Goal: Check status: Check status

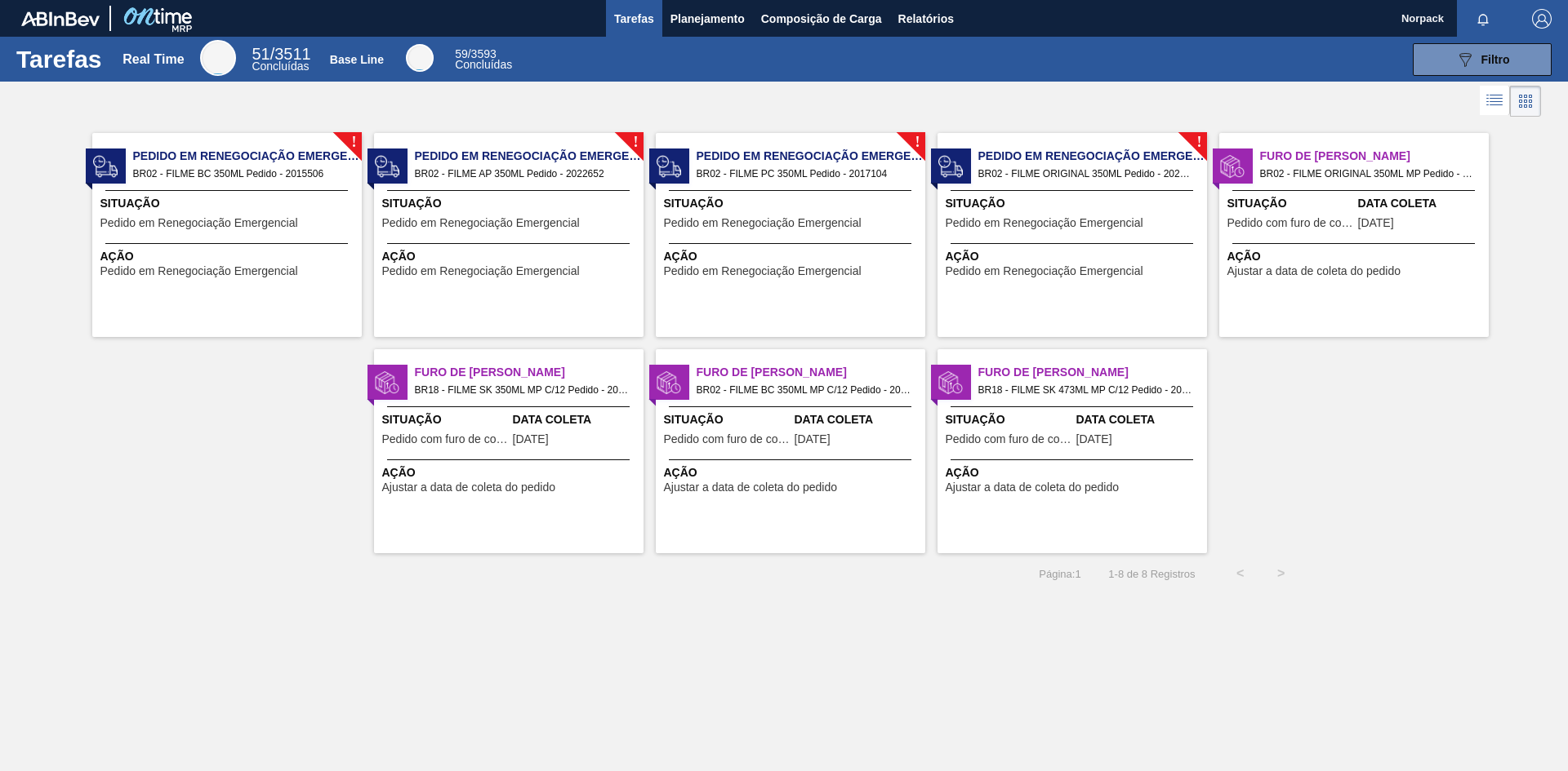
click at [293, 242] on div "! Pedido em Renegociação Emergencial BR02 - FILME BC 350ML Pedido - 2015506 Sit…" at bounding box center [227, 235] width 270 height 204
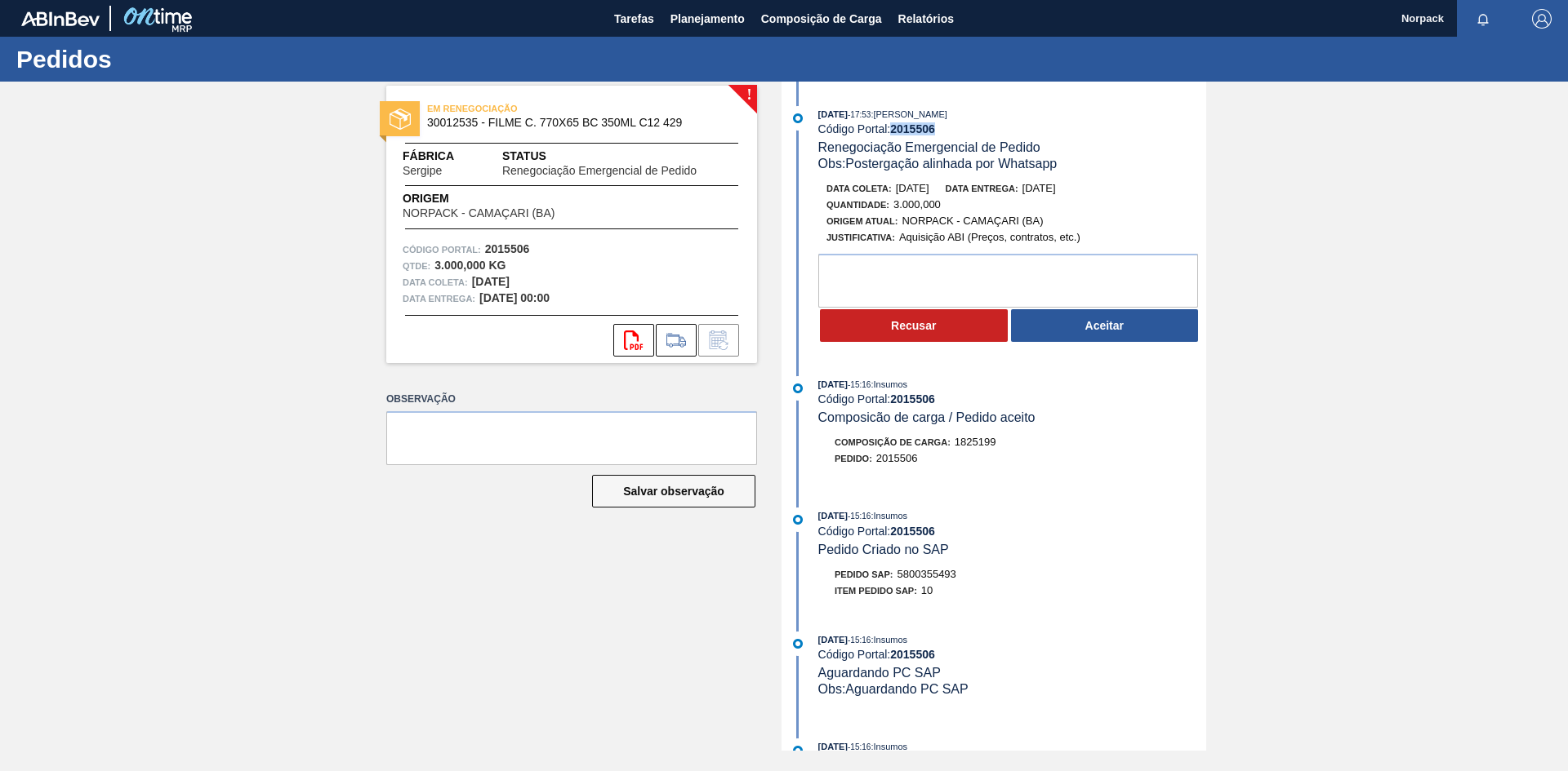
drag, startPoint x: 896, startPoint y: 131, endPoint x: 941, endPoint y: 132, distance: 45.0
click at [941, 132] on div "Código Portal: 2015506" at bounding box center [1012, 129] width 388 height 13
copy strong "2015506"
click at [1076, 332] on button "Aceitar" at bounding box center [1105, 326] width 188 height 33
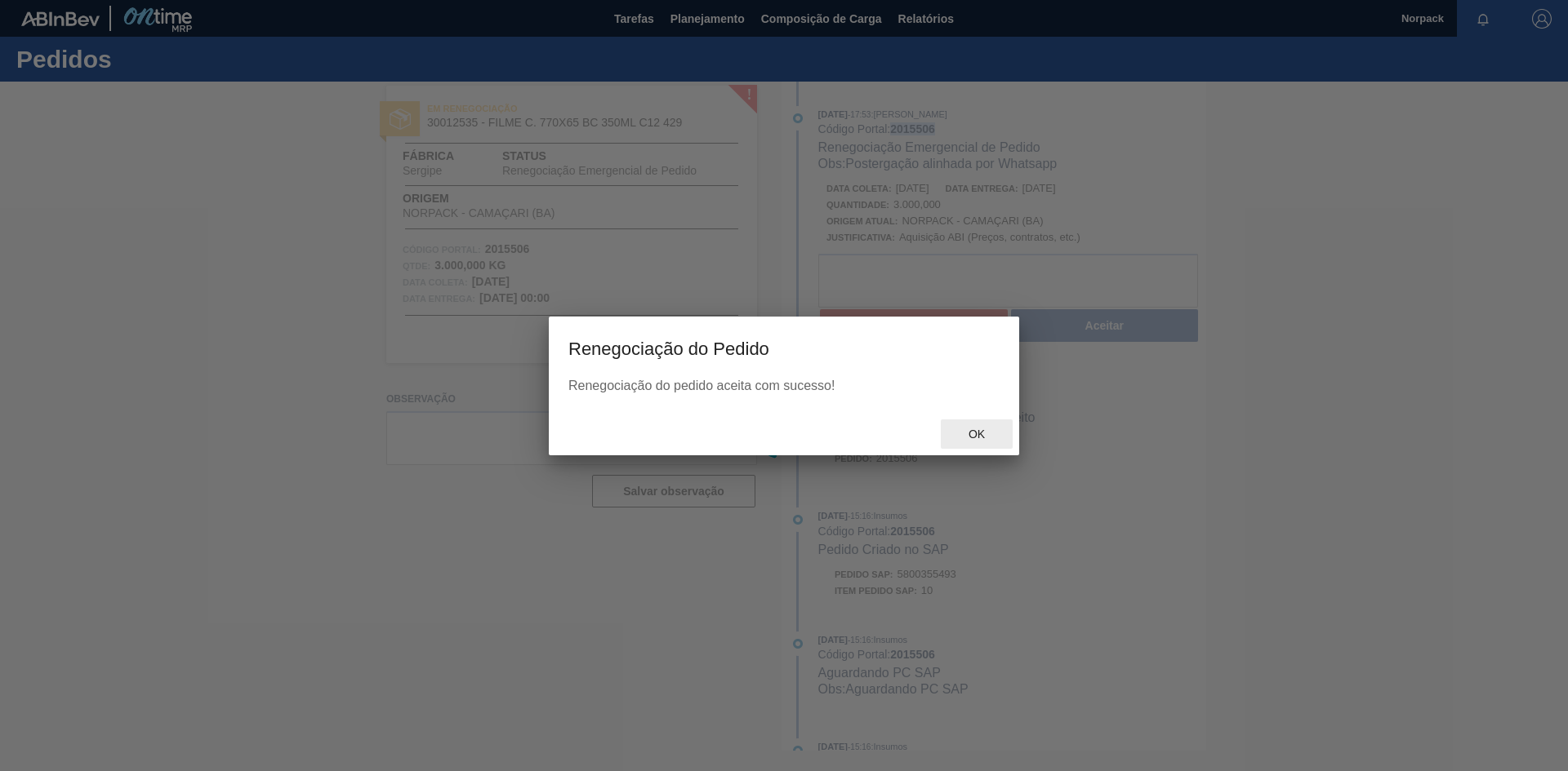
click at [981, 434] on span "Ok" at bounding box center [975, 434] width 42 height 13
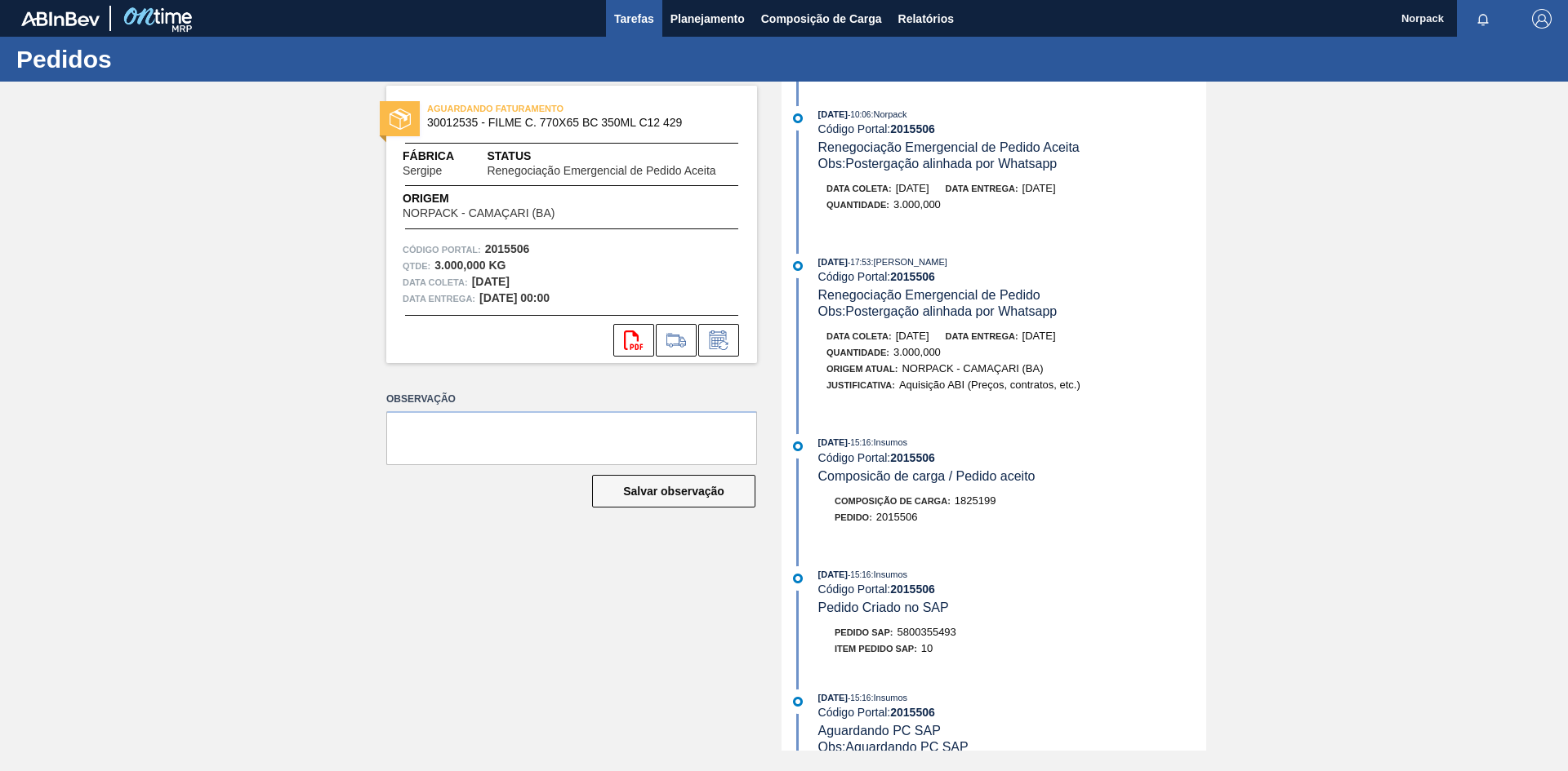
click at [634, 21] on span "Tarefas" at bounding box center [634, 19] width 40 height 20
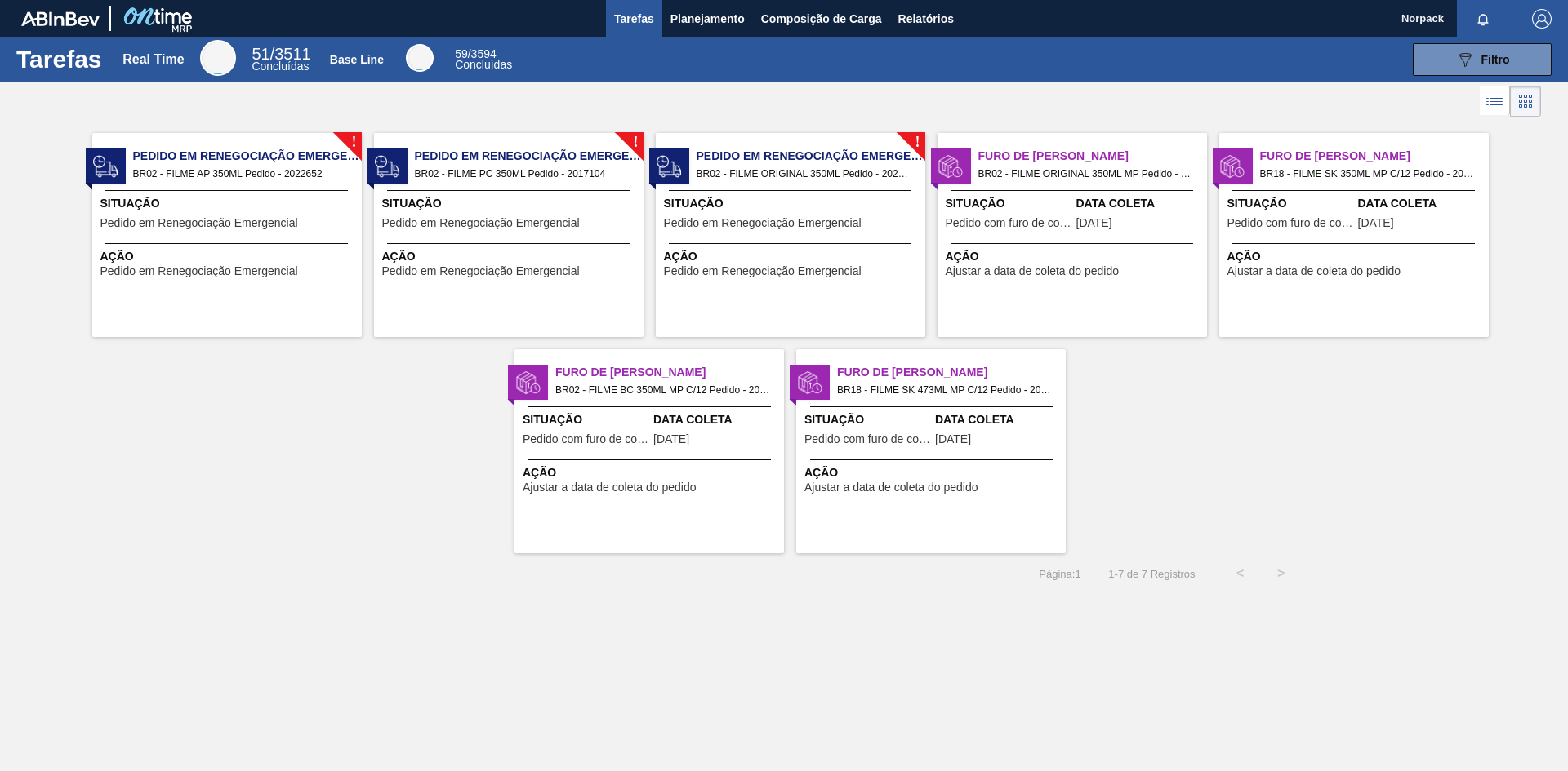
click at [268, 214] on div "Situação Pedido em Renegociação Emergencial" at bounding box center [228, 214] width 257 height 40
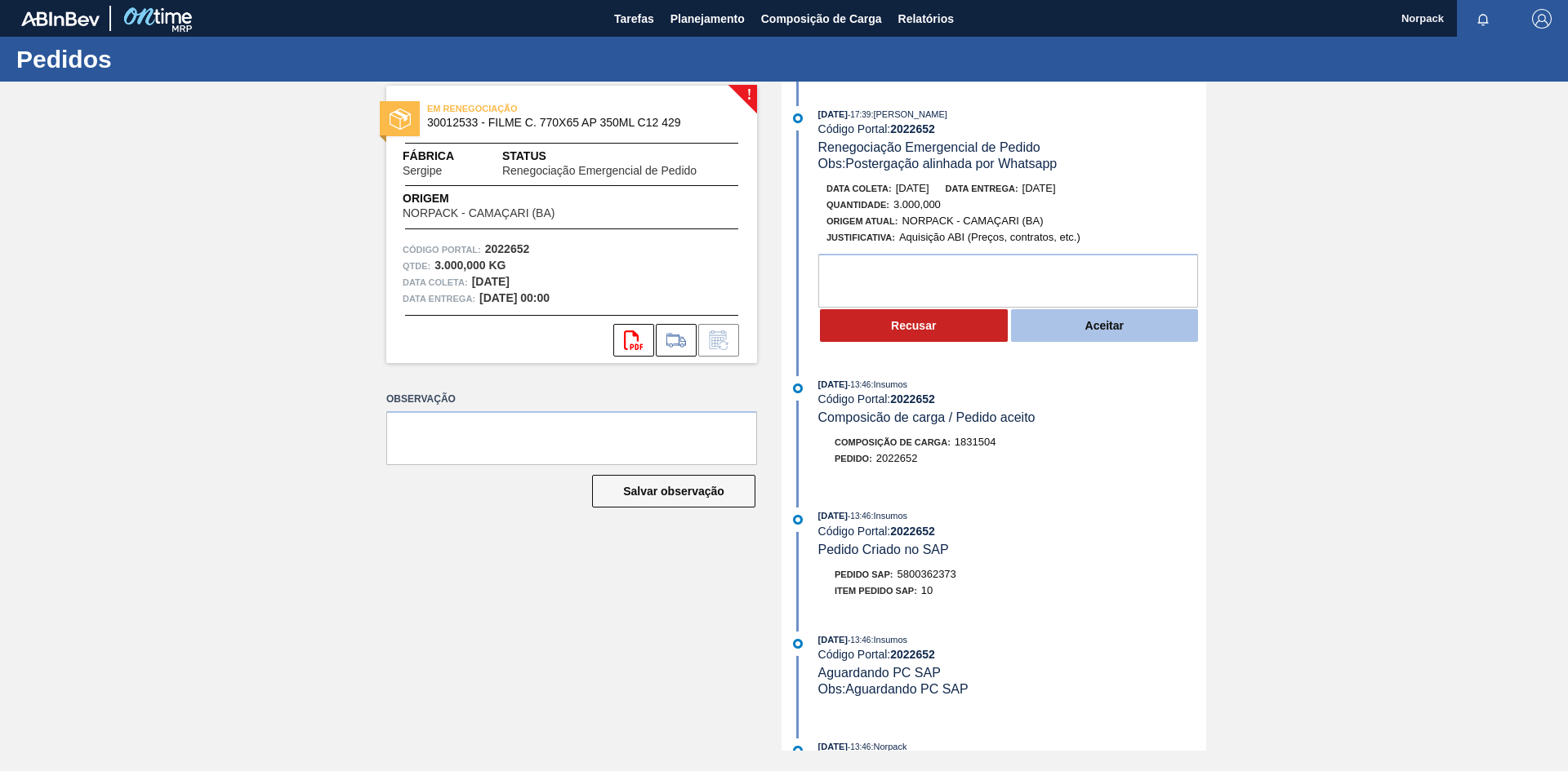
click at [1108, 327] on button "Aceitar" at bounding box center [1105, 326] width 188 height 33
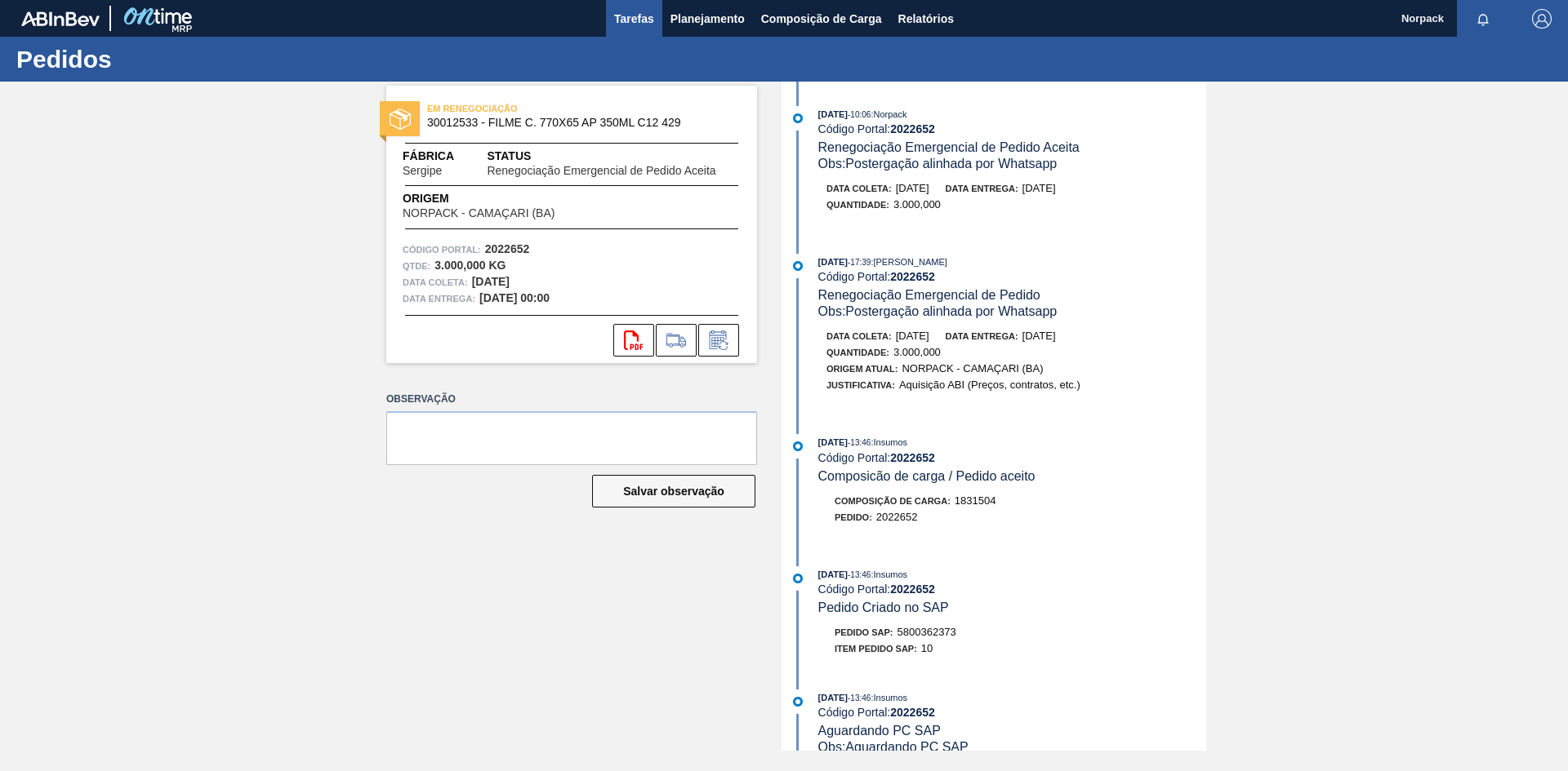
click at [629, 16] on span "Tarefas" at bounding box center [634, 19] width 40 height 20
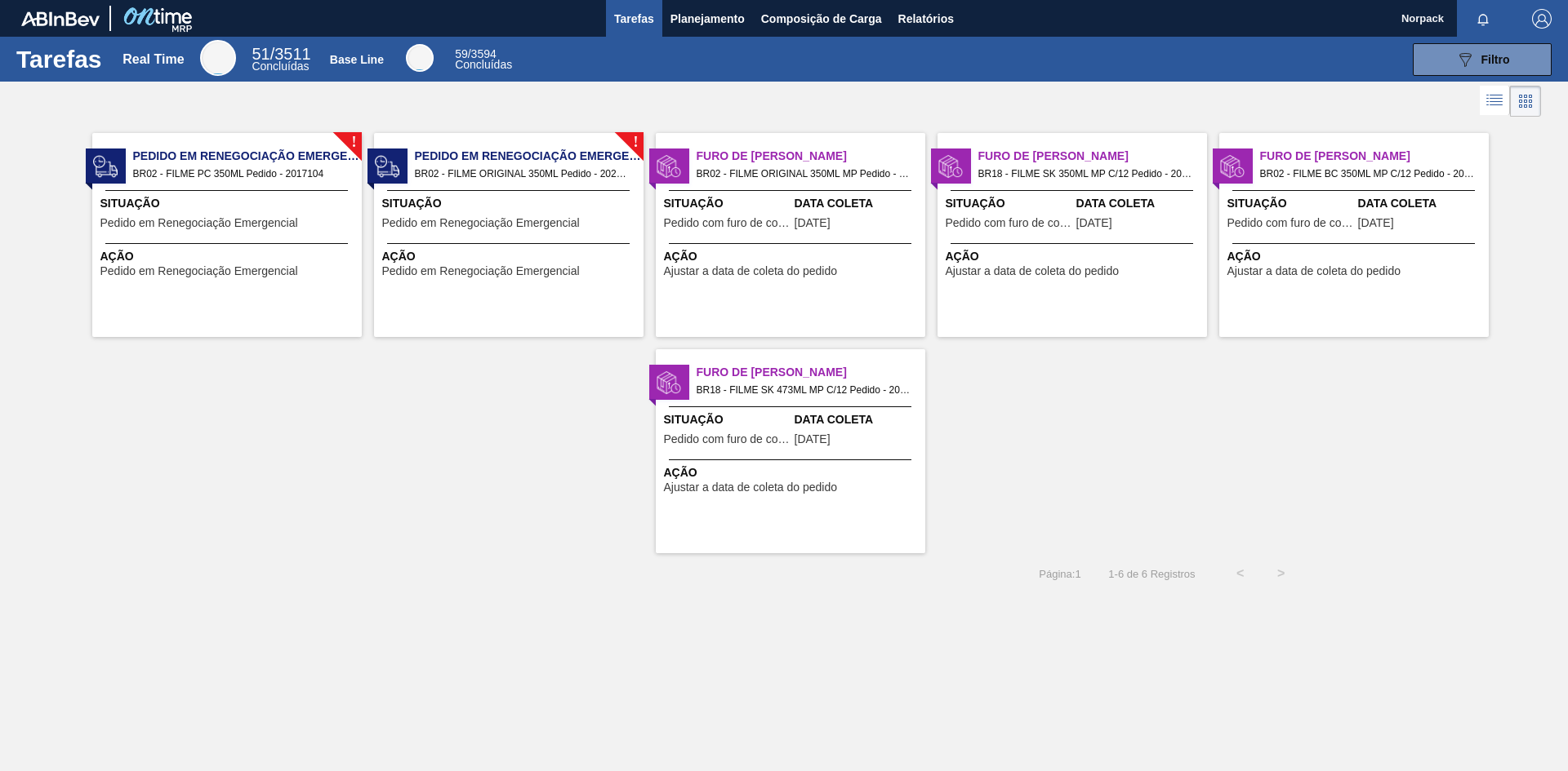
click at [249, 226] on span "Pedido em Renegociação Emergencial" at bounding box center [198, 223] width 198 height 12
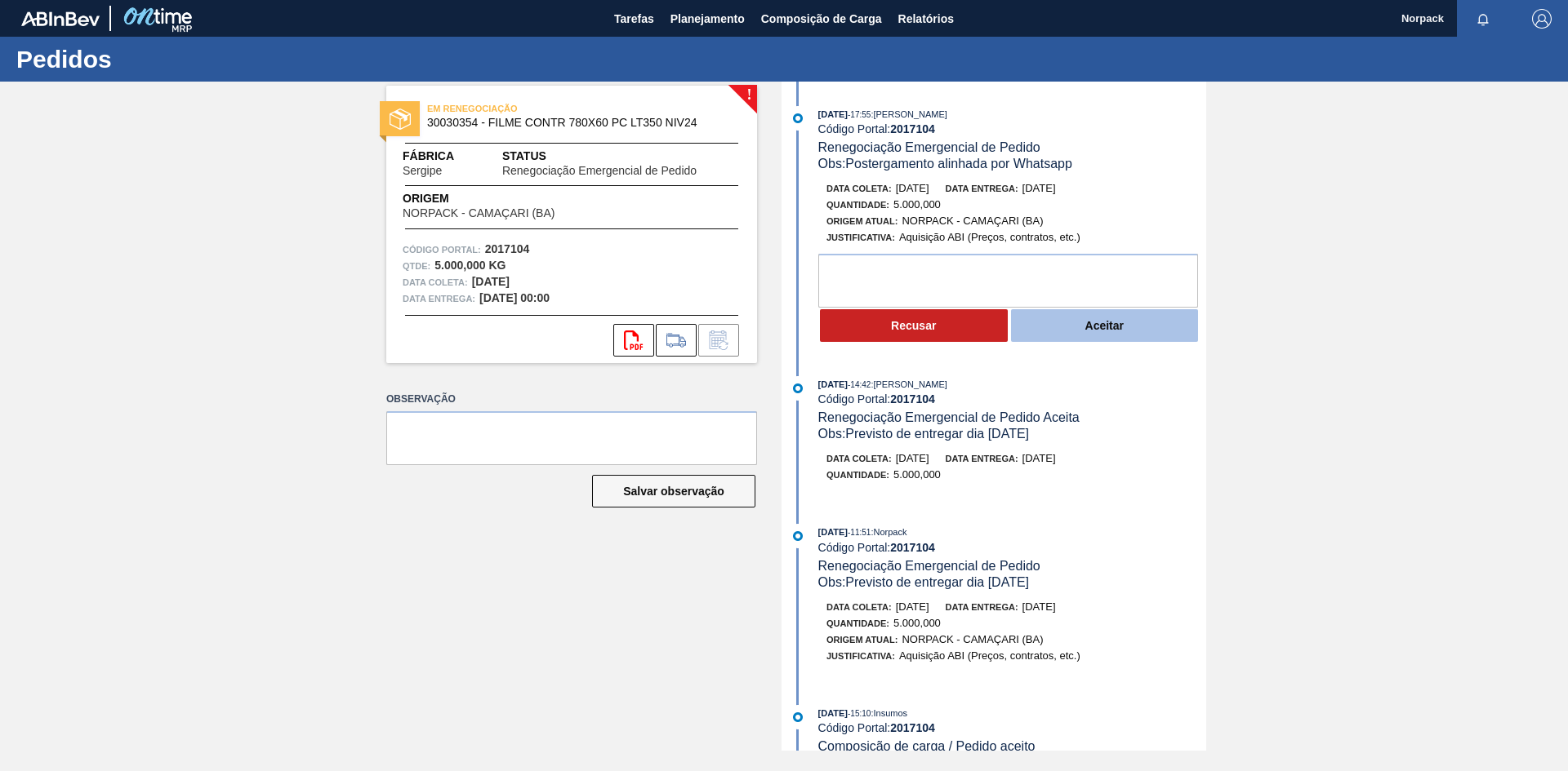
click at [1108, 327] on button "Aceitar" at bounding box center [1105, 326] width 188 height 33
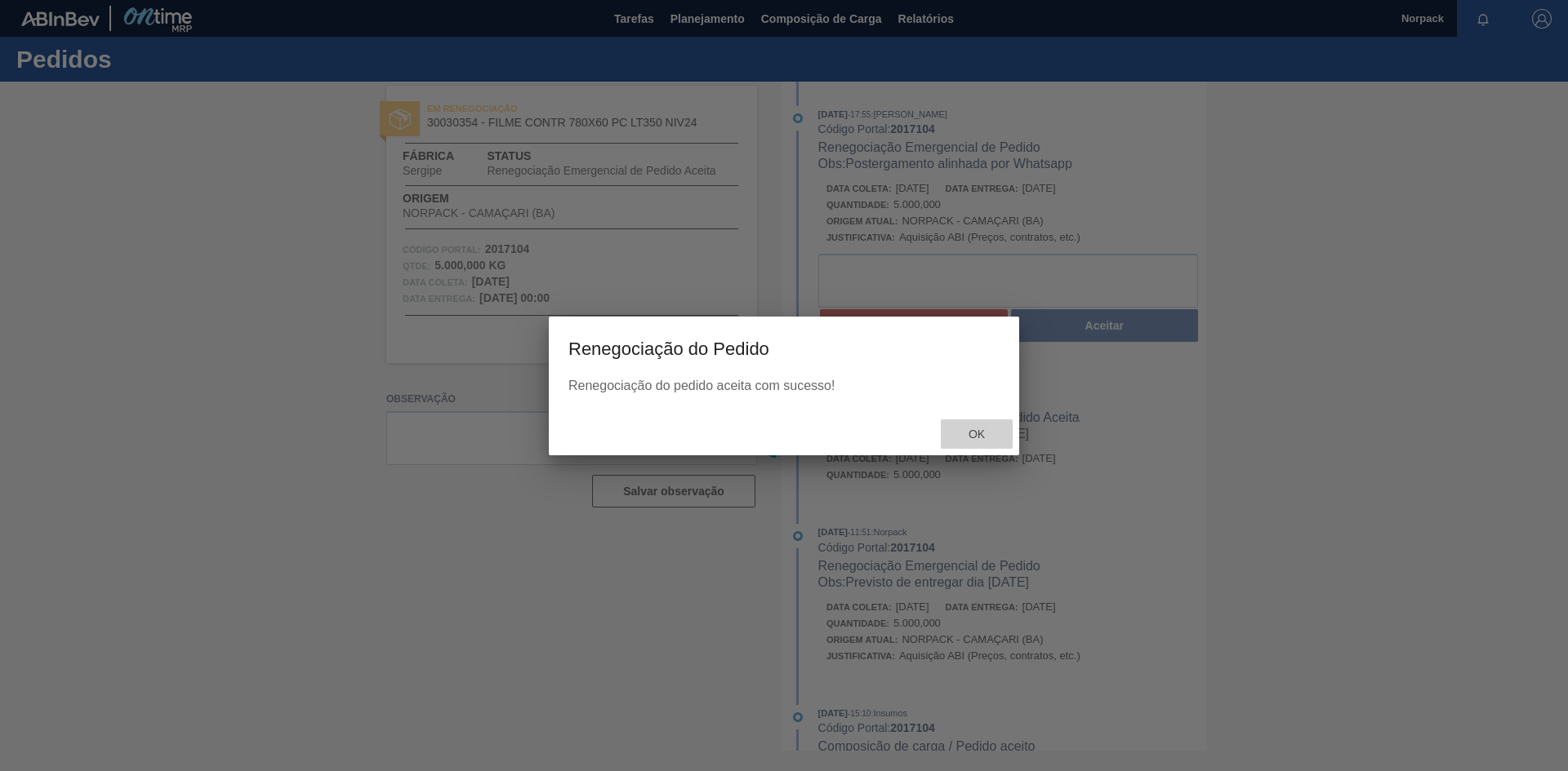
click at [976, 433] on span "Ok" at bounding box center [975, 434] width 42 height 13
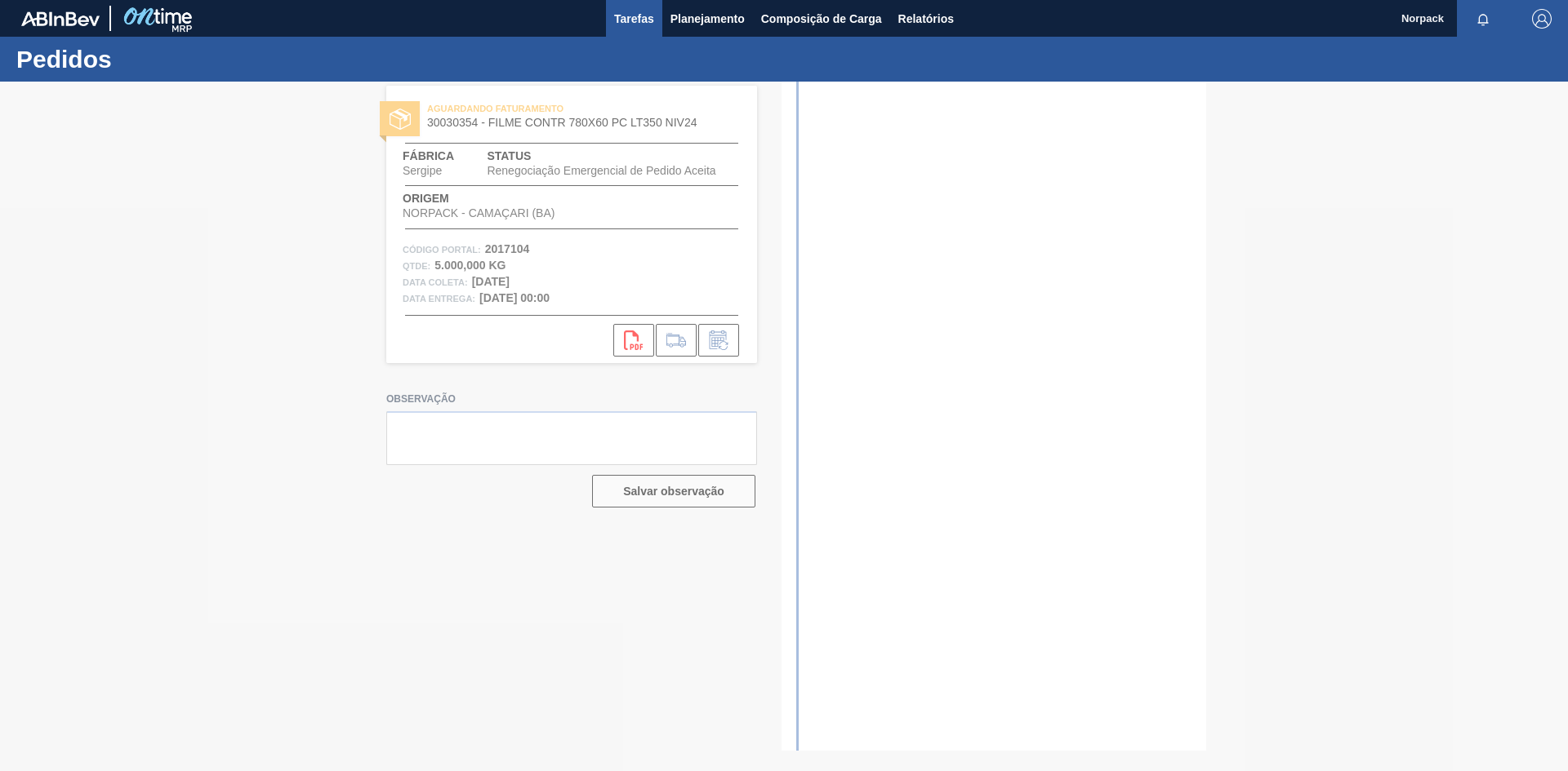
click at [626, 22] on span "Tarefas" at bounding box center [634, 19] width 40 height 20
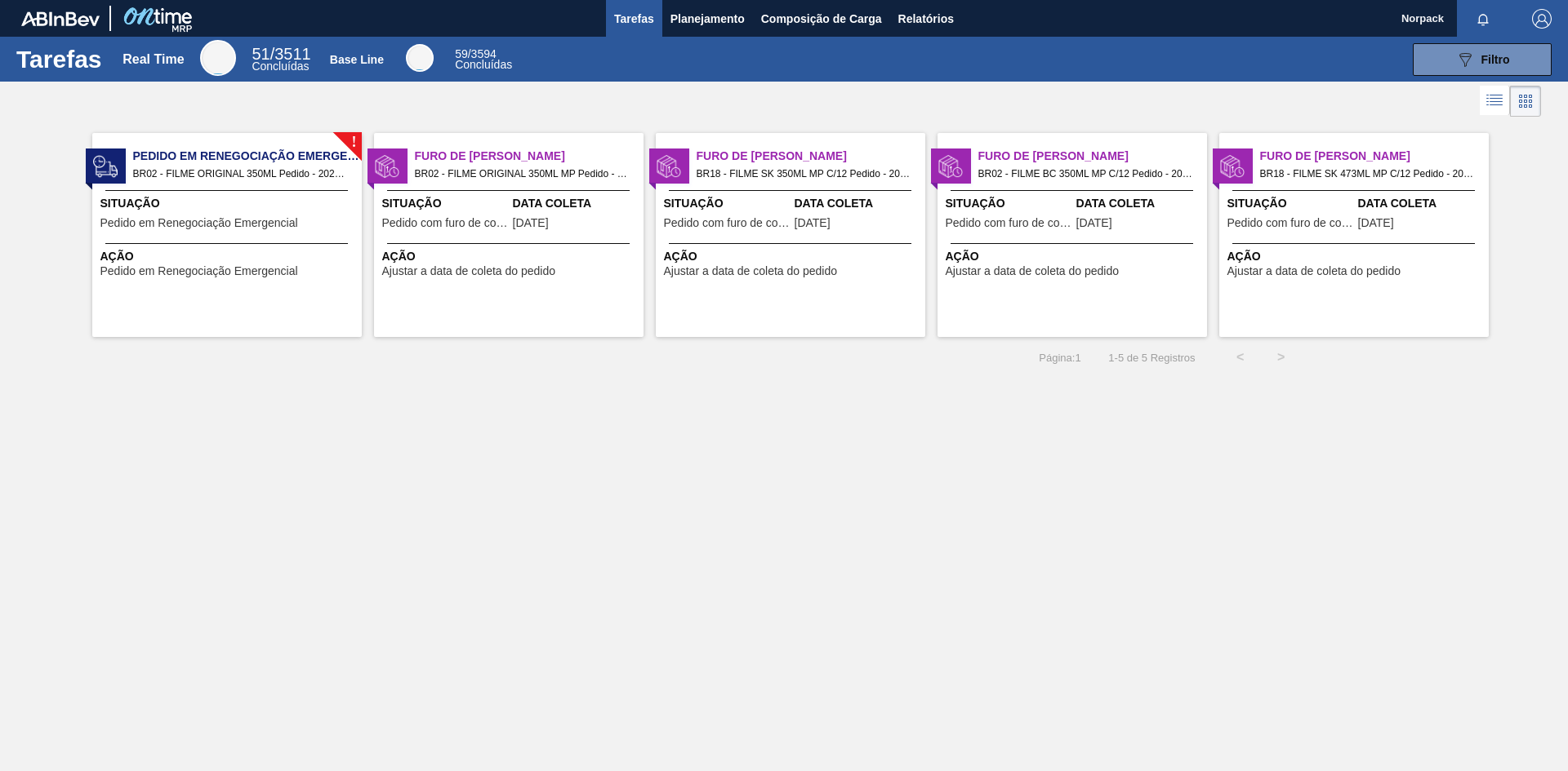
click at [230, 219] on span "Pedido em Renegociação Emergencial" at bounding box center [198, 223] width 198 height 12
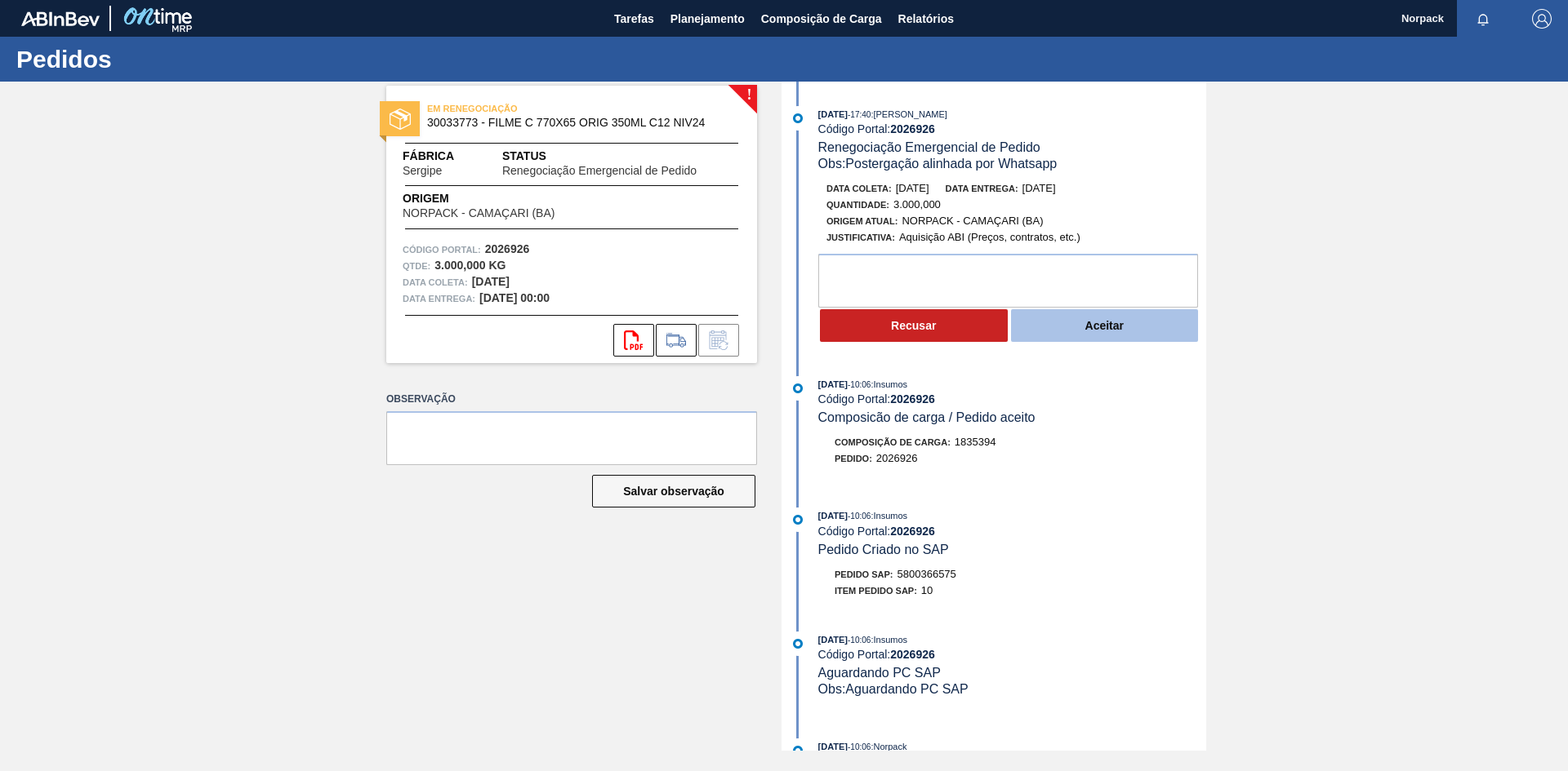
click at [1107, 324] on button "Aceitar" at bounding box center [1105, 326] width 188 height 33
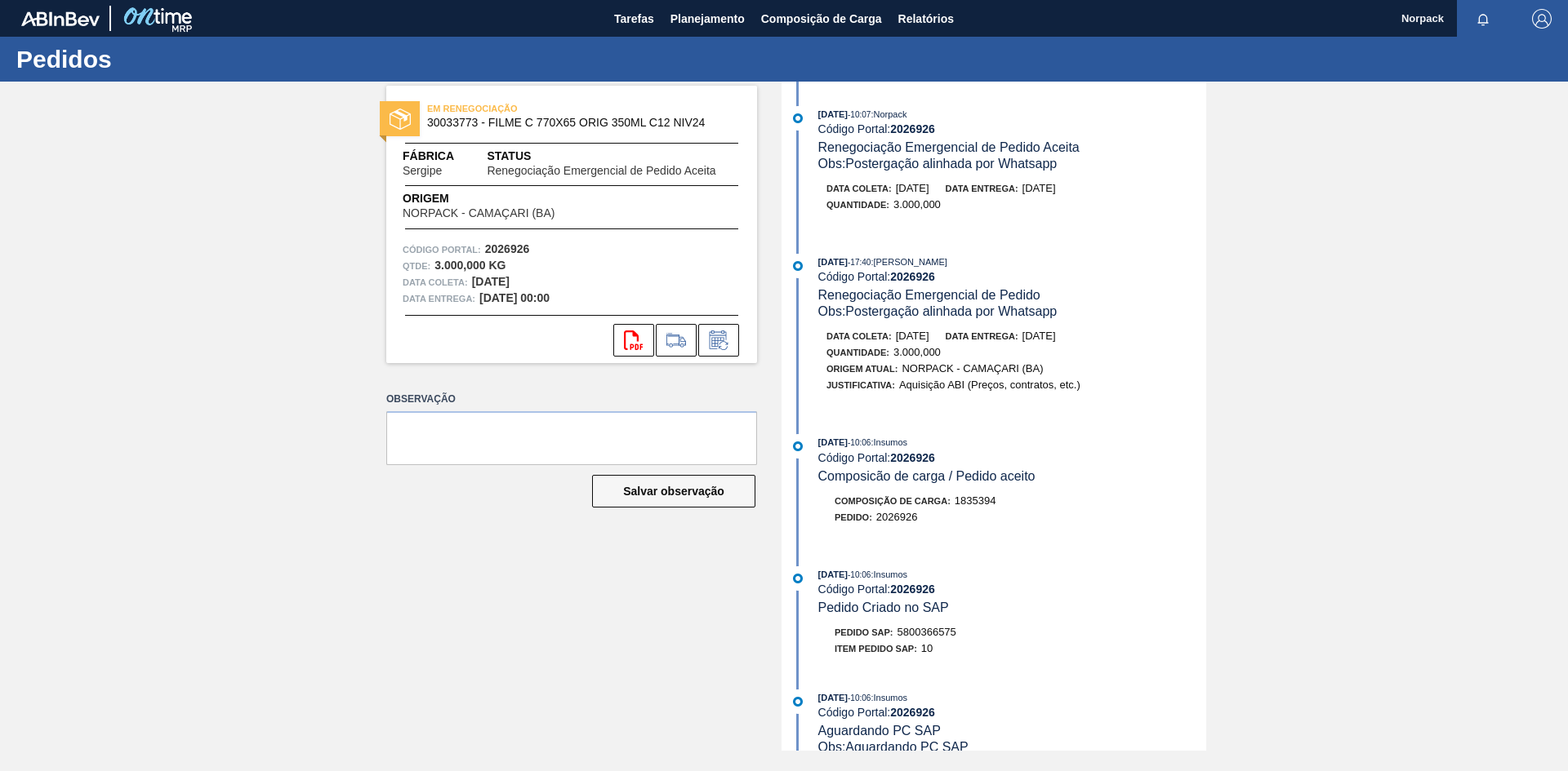
click at [985, 435] on div "10/09/2025 - 10:06 : Insumos" at bounding box center [1012, 442] width 388 height 16
click at [628, 16] on span "Tarefas" at bounding box center [634, 19] width 40 height 20
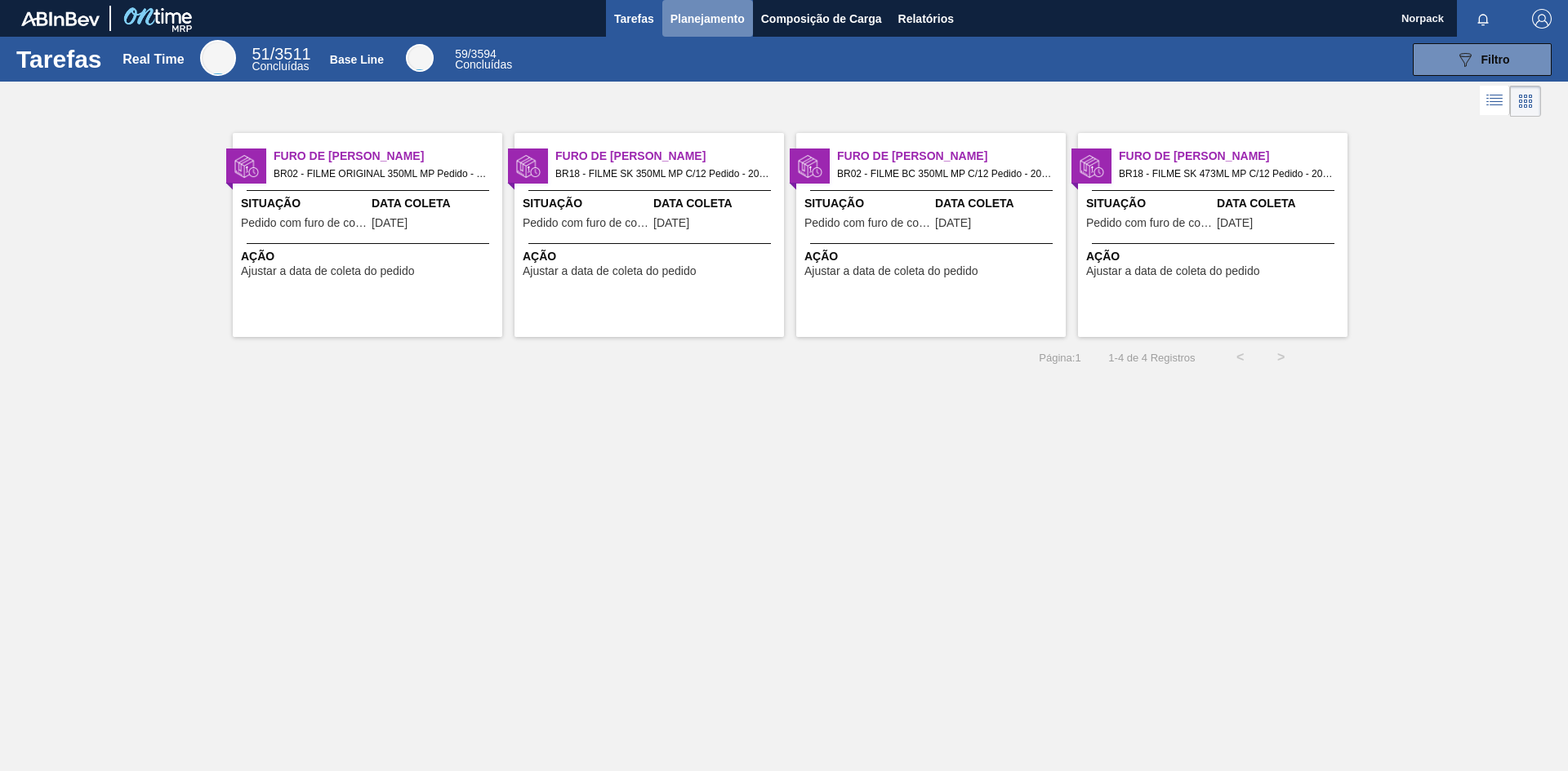
click at [697, 19] on span "Planejamento" at bounding box center [707, 19] width 74 height 20
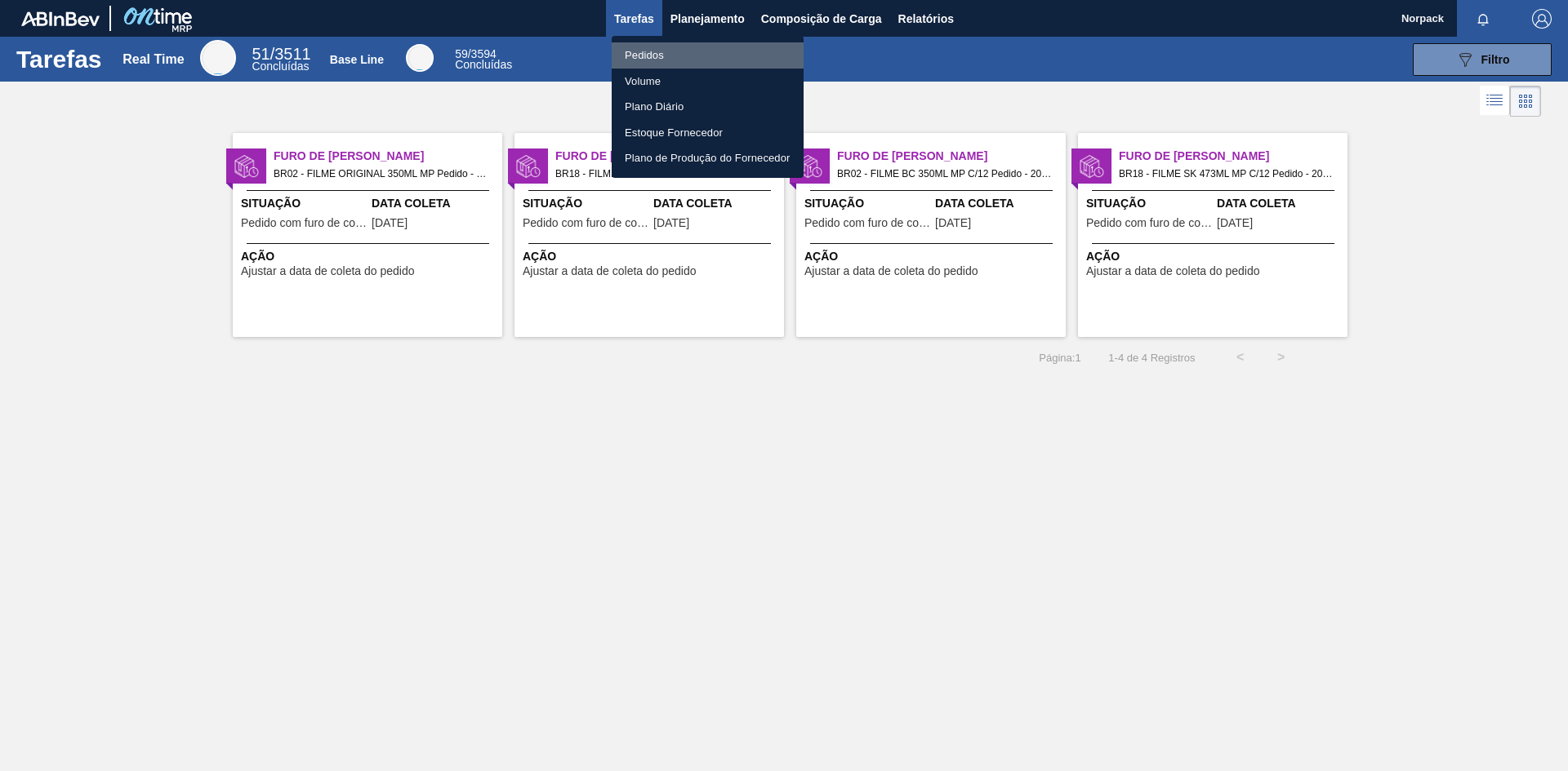
click at [660, 49] on li "Pedidos" at bounding box center [707, 55] width 192 height 26
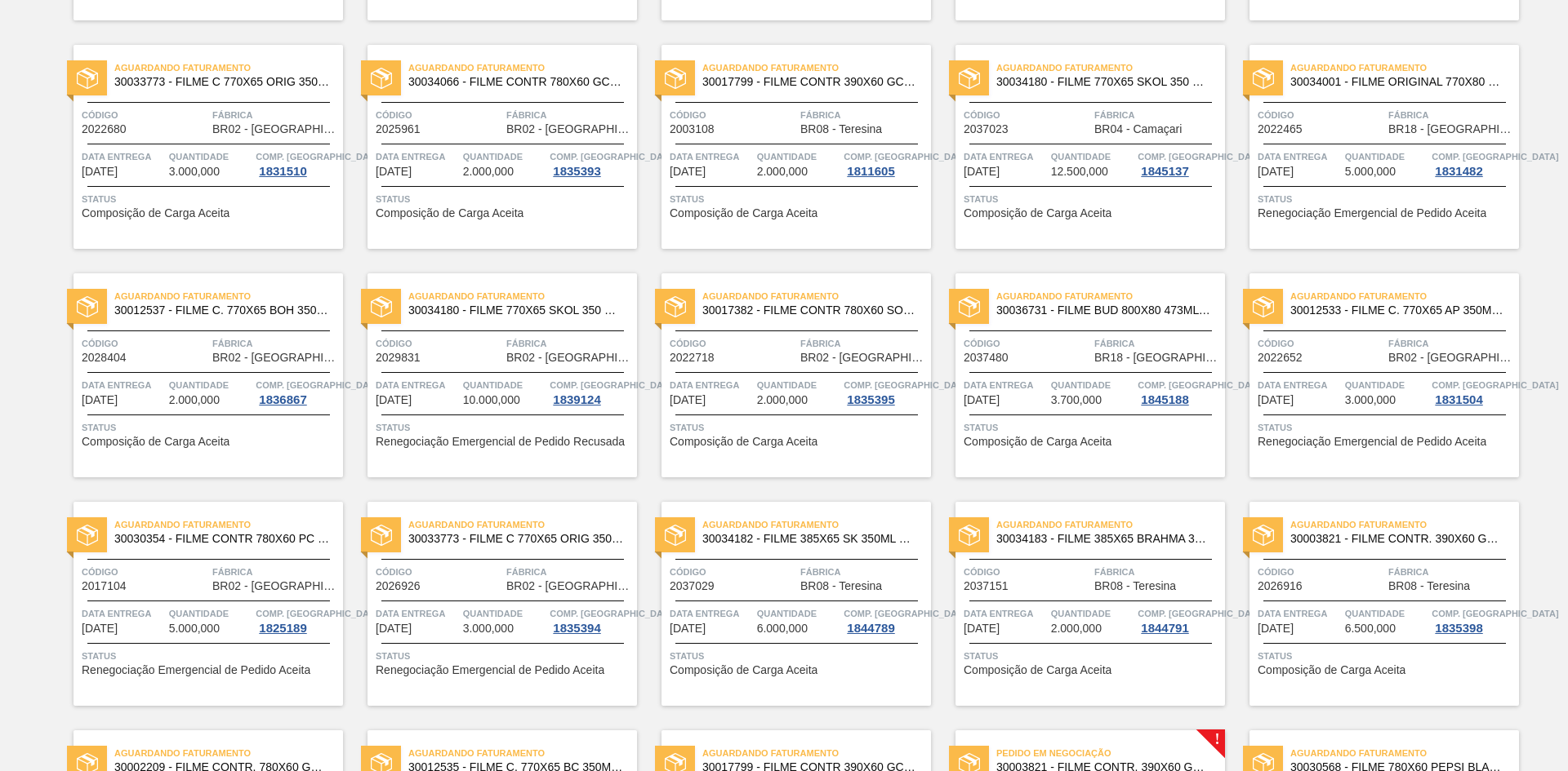
scroll to position [455, 0]
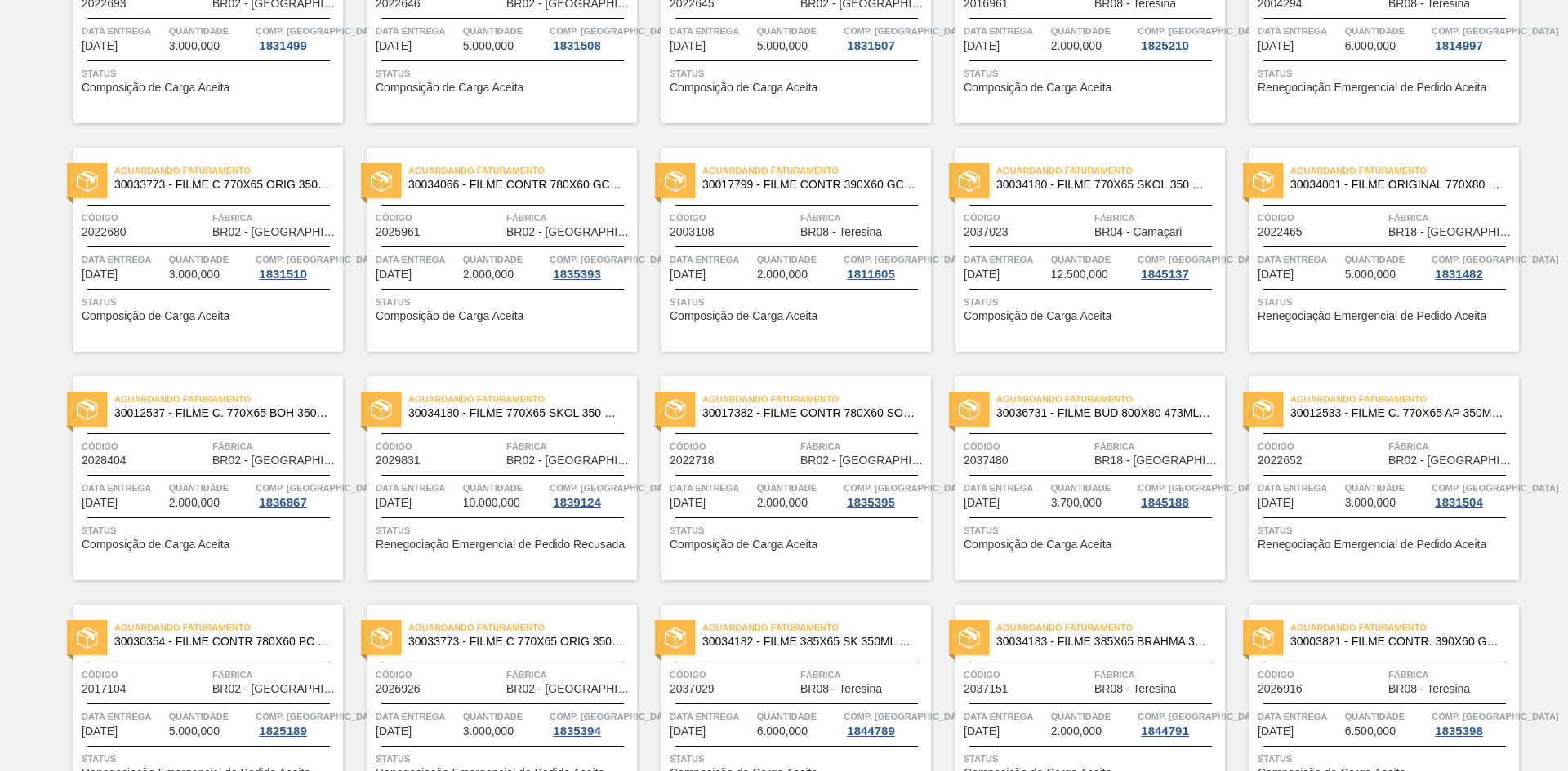
click at [1070, 415] on span "30036731 - FILME BUD 800X80 473ML MP C12" at bounding box center [1104, 413] width 215 height 12
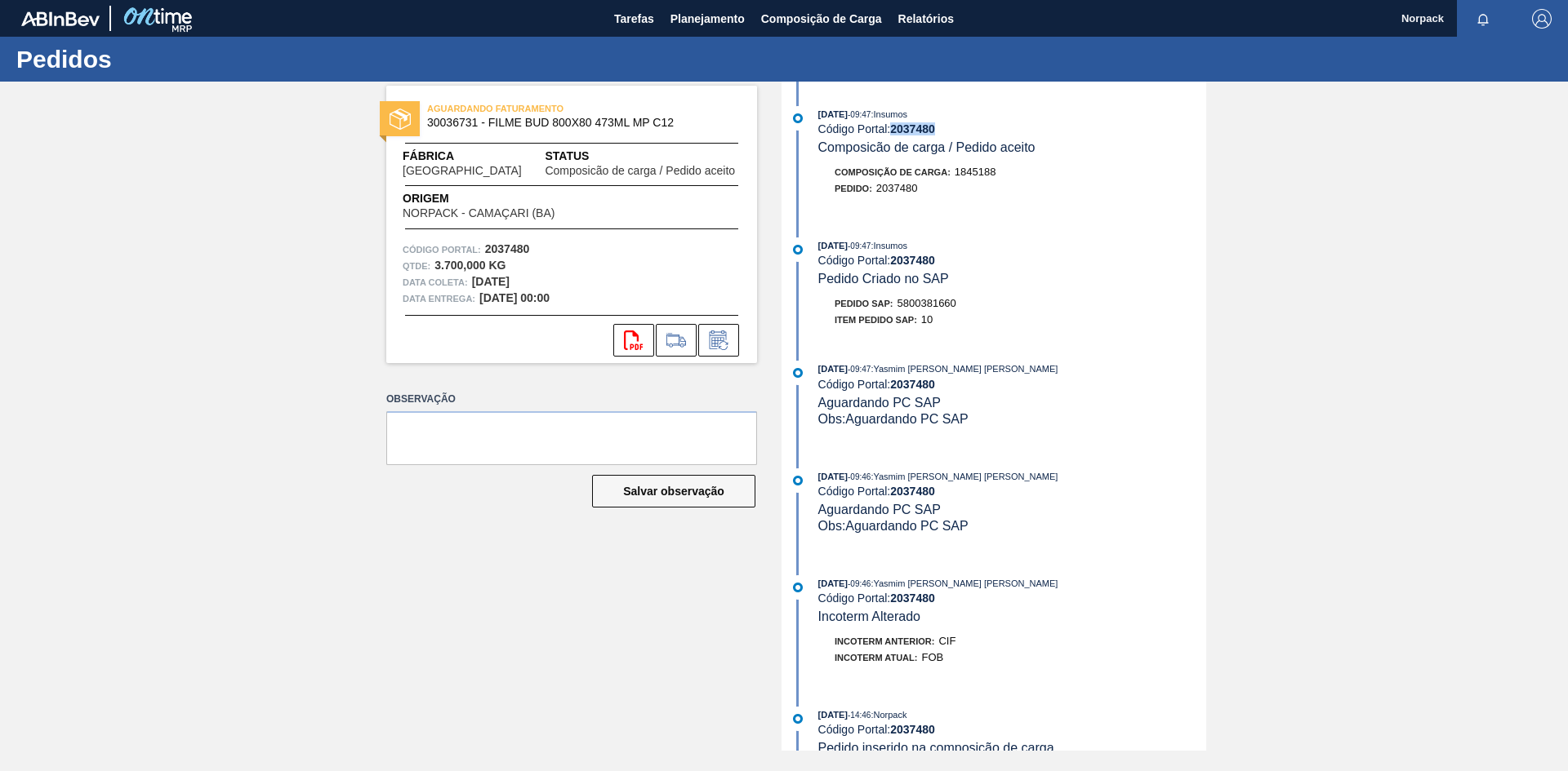
drag, startPoint x: 893, startPoint y: 127, endPoint x: 942, endPoint y: 135, distance: 49.6
click at [942, 135] on div "Código Portal: 2037480" at bounding box center [1012, 129] width 388 height 13
copy strong "2037480"
drag, startPoint x: 427, startPoint y: 124, endPoint x: 476, endPoint y: 124, distance: 49.0
click at [476, 124] on span "30036731 - FILME BUD 800X80 473ML MP C12" at bounding box center [575, 123] width 297 height 12
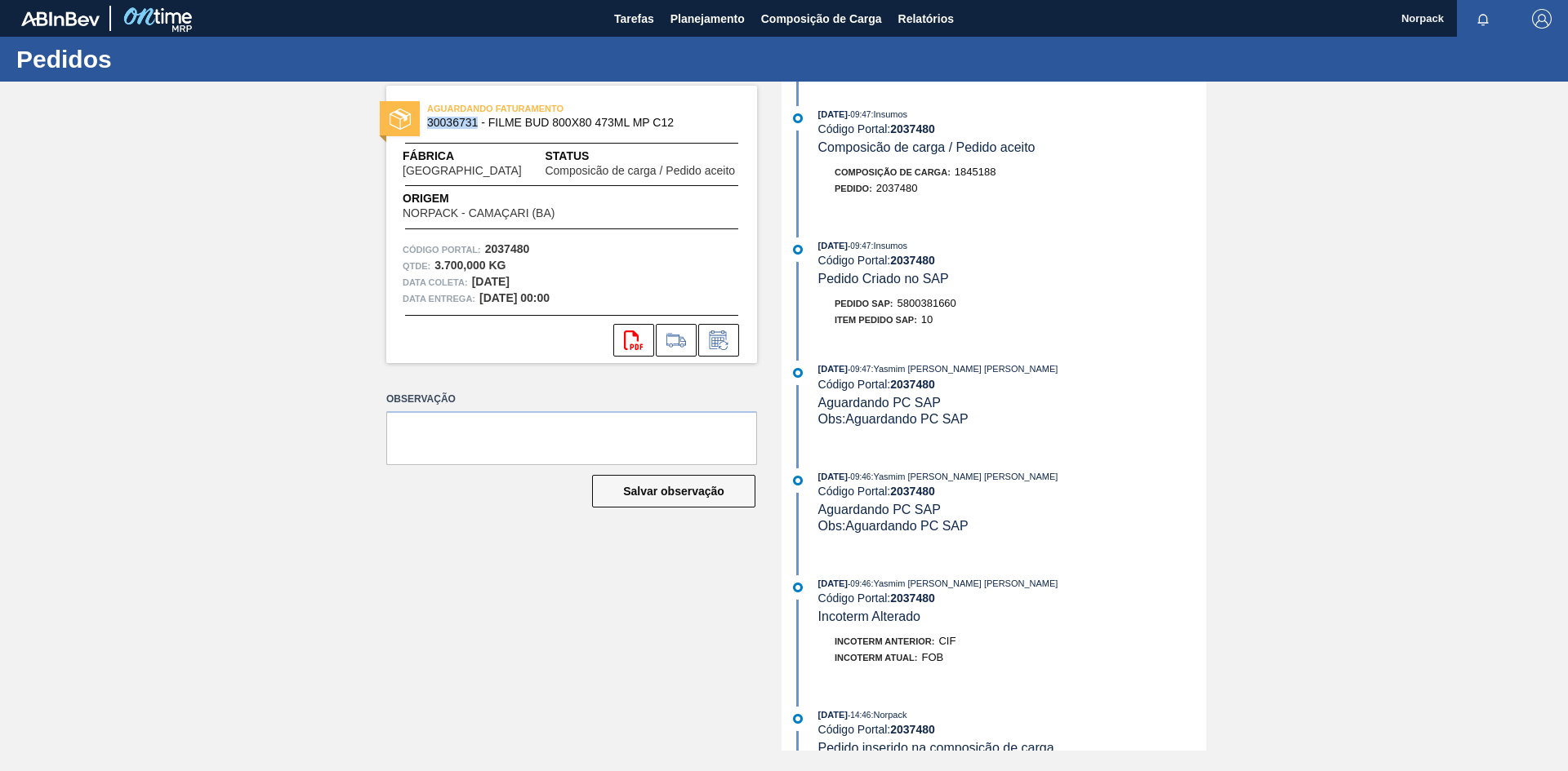
copy span "30036731"
drag, startPoint x: 901, startPoint y: 303, endPoint x: 974, endPoint y: 306, distance: 73.1
click at [974, 306] on div "Pedido SAP: 5800381660" at bounding box center [1012, 303] width 388 height 16
copy span "5800381660"
click at [960, 351] on div "30/09/2025 - 09:47 : Insumos Código Portal: 2037480 Composicão de carga / Pedid…" at bounding box center [995, 415] width 420 height 669
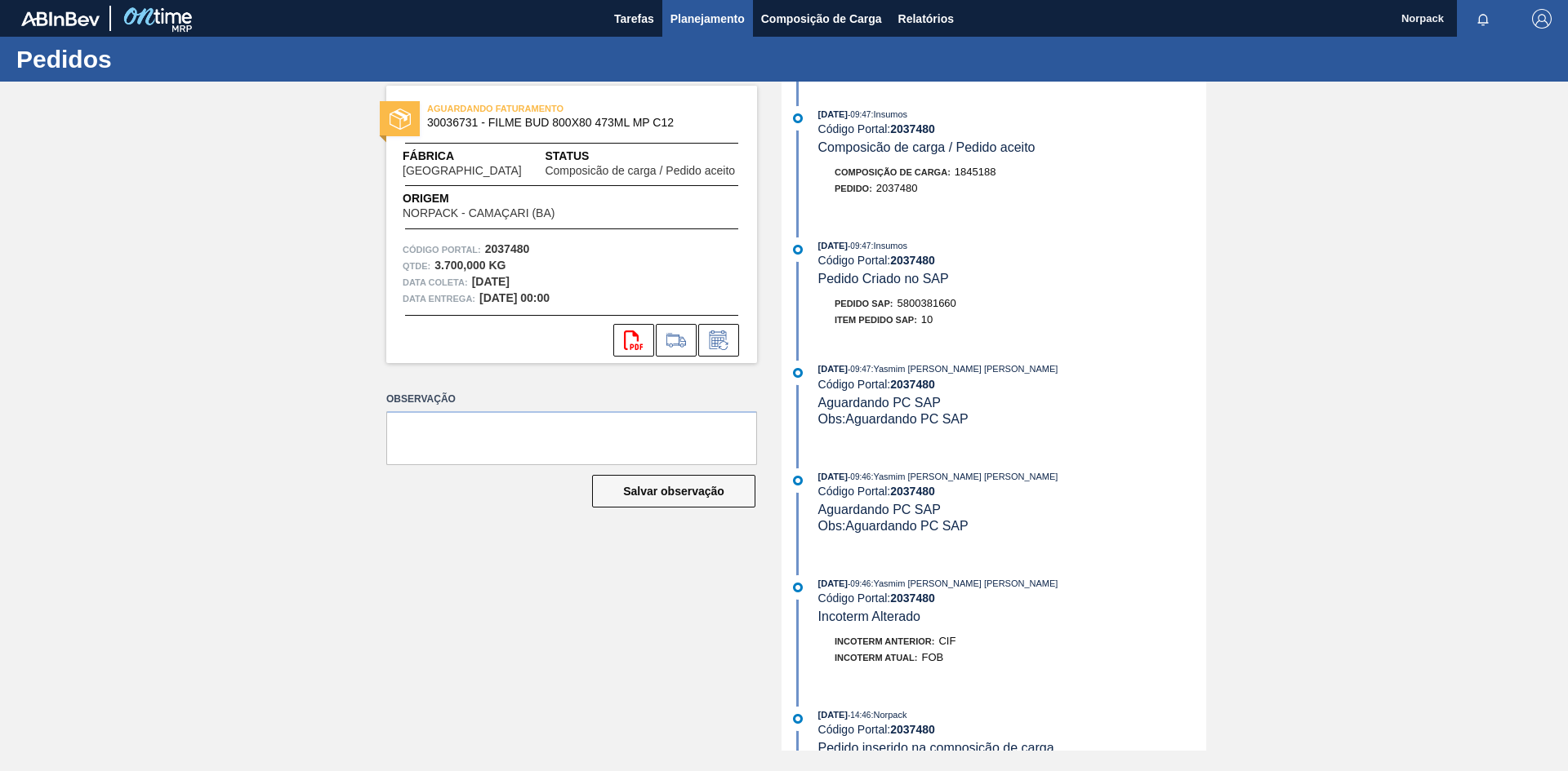
click at [719, 22] on span "Planejamento" at bounding box center [707, 19] width 74 height 20
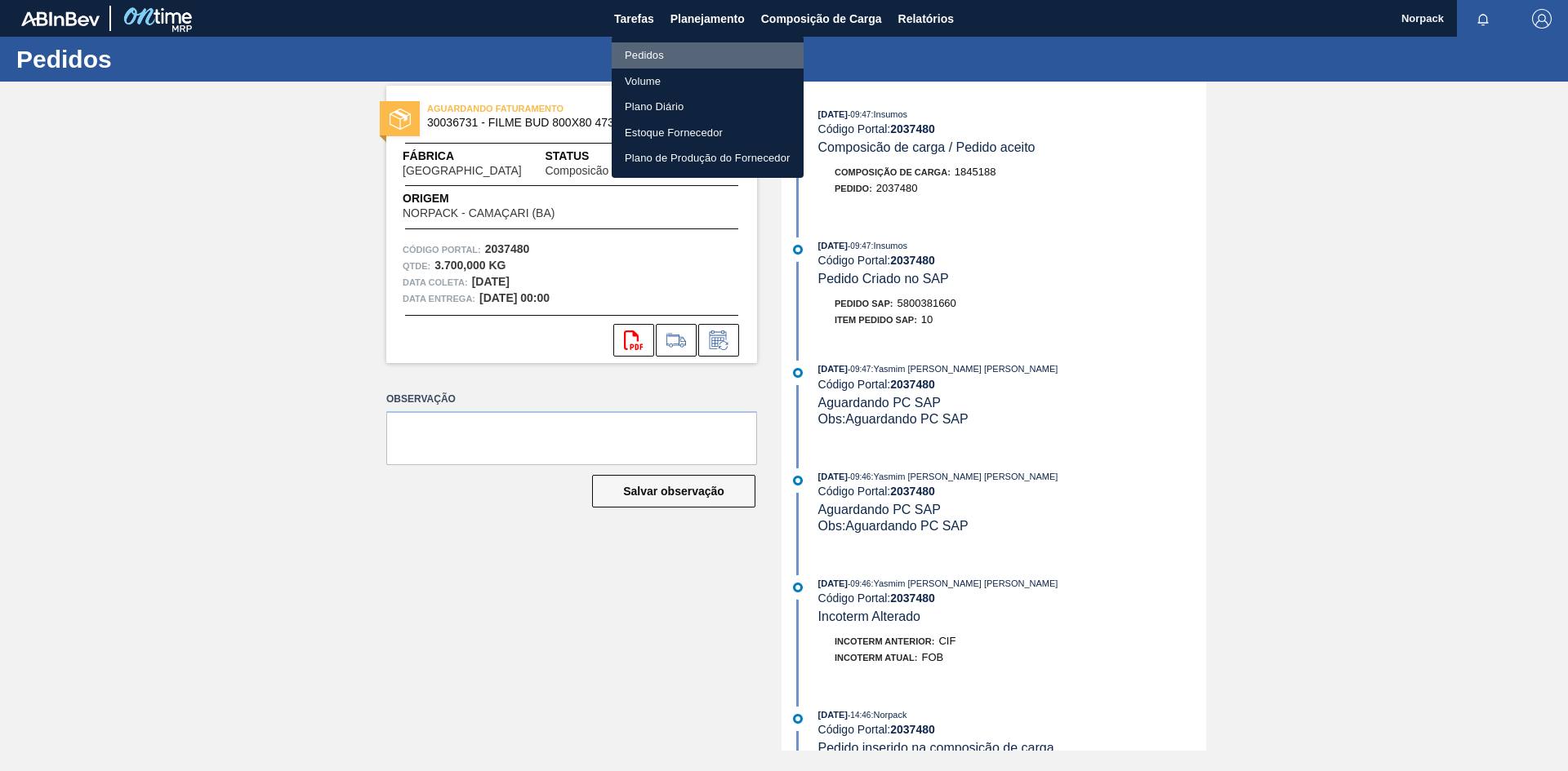
click at [637, 61] on li "Pedidos" at bounding box center [707, 55] width 192 height 26
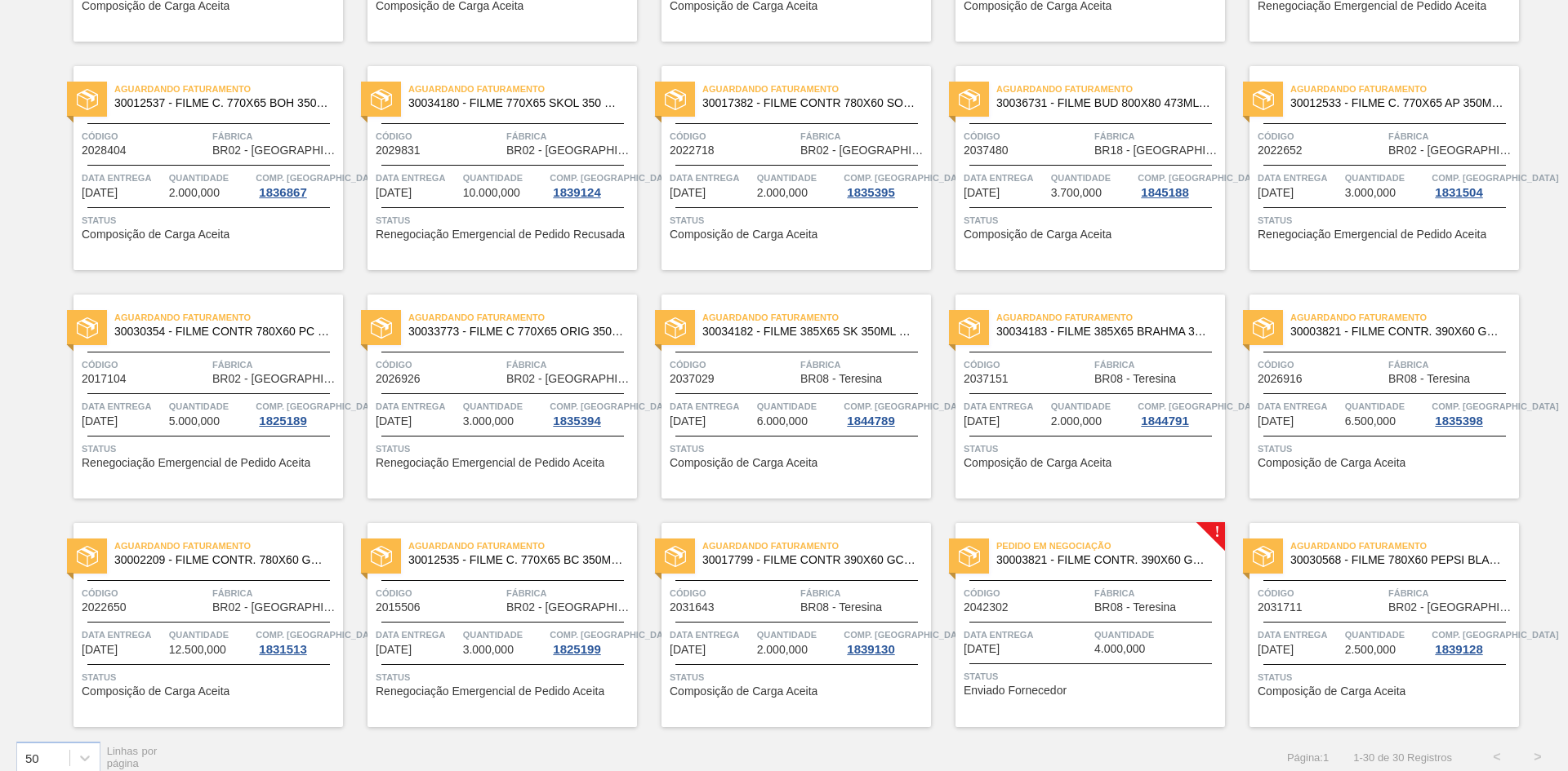
scroll to position [781, 0]
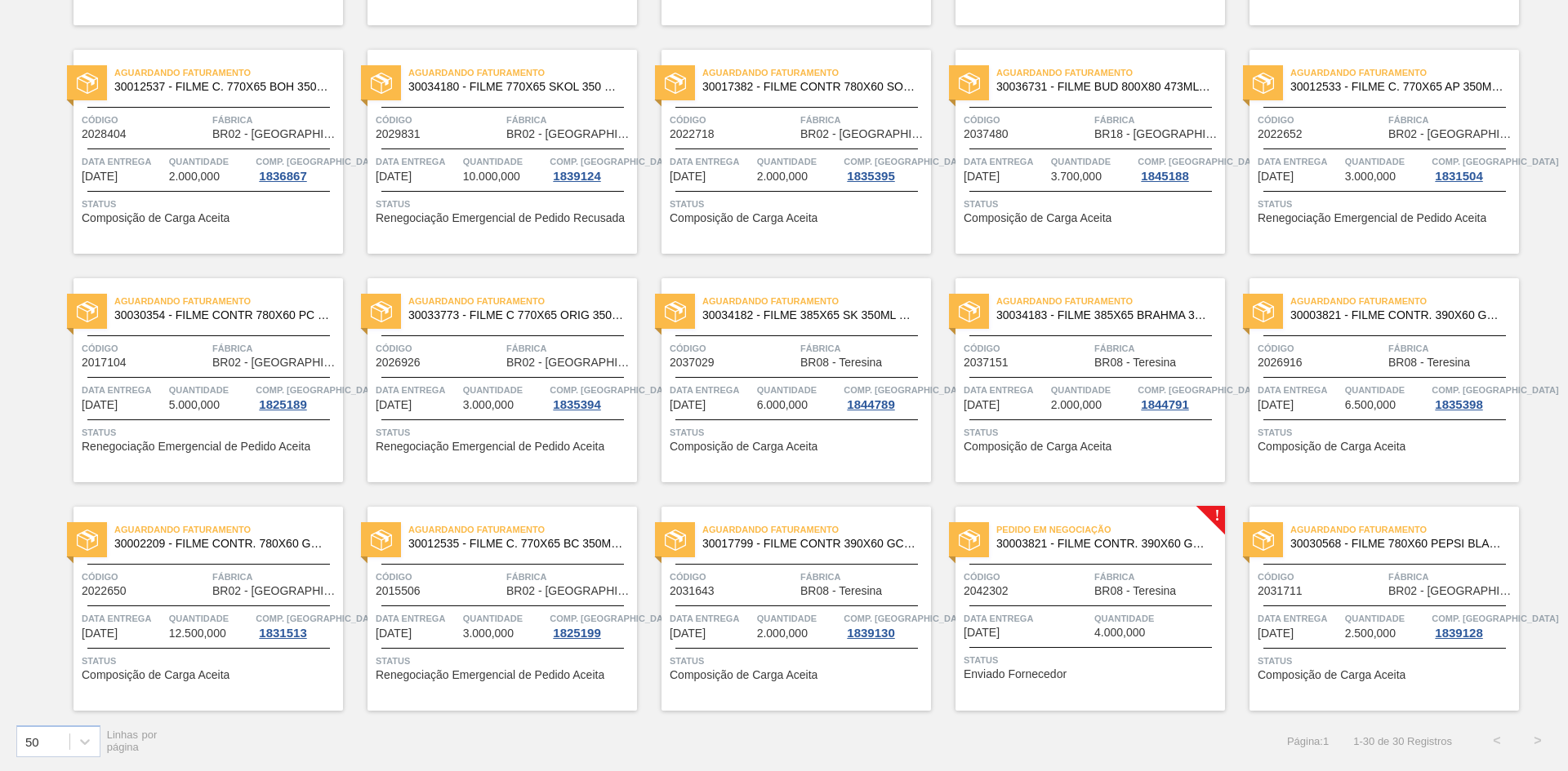
click at [1055, 626] on span "Data entrega" at bounding box center [1026, 618] width 126 height 16
